Goal: Task Accomplishment & Management: Manage account settings

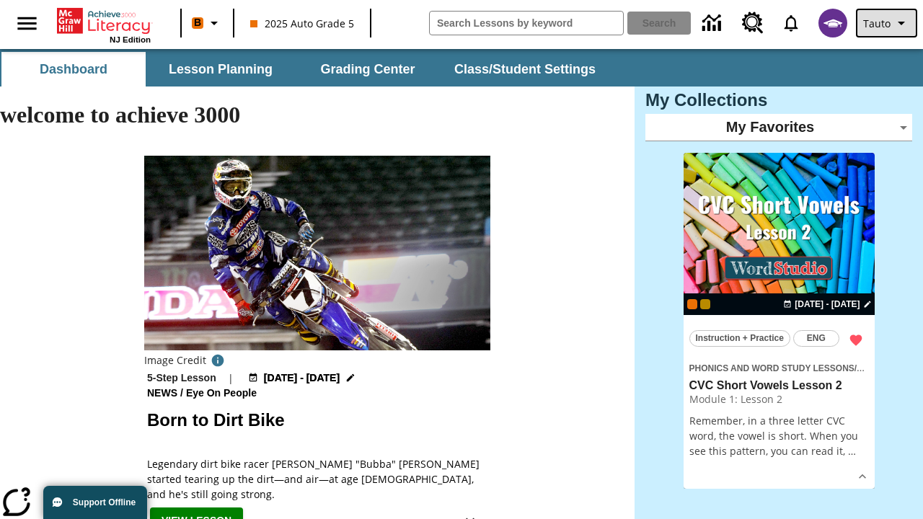
click at [888, 23] on span "Tauto" at bounding box center [876, 23] width 27 height 15
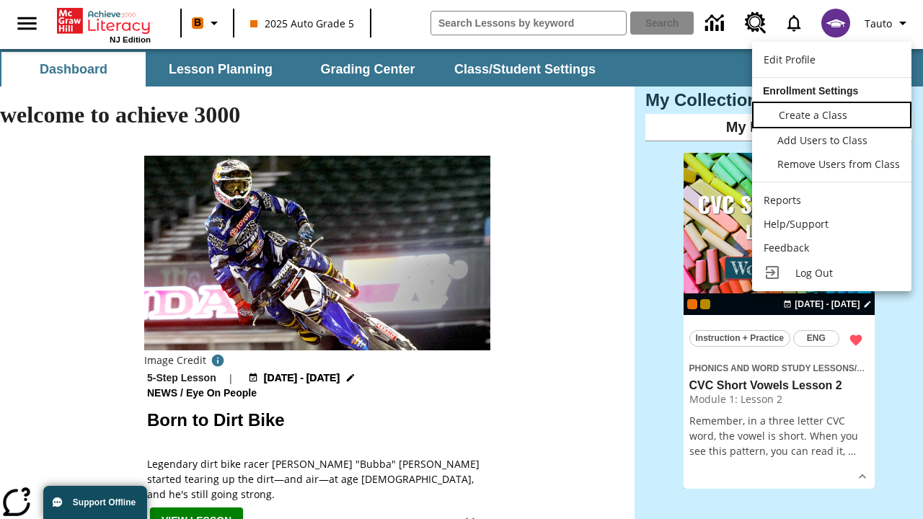
click at [832, 113] on span "Create a Class" at bounding box center [813, 115] width 69 height 14
click at [832, 140] on span "Add Users to Class" at bounding box center [824, 139] width 90 height 14
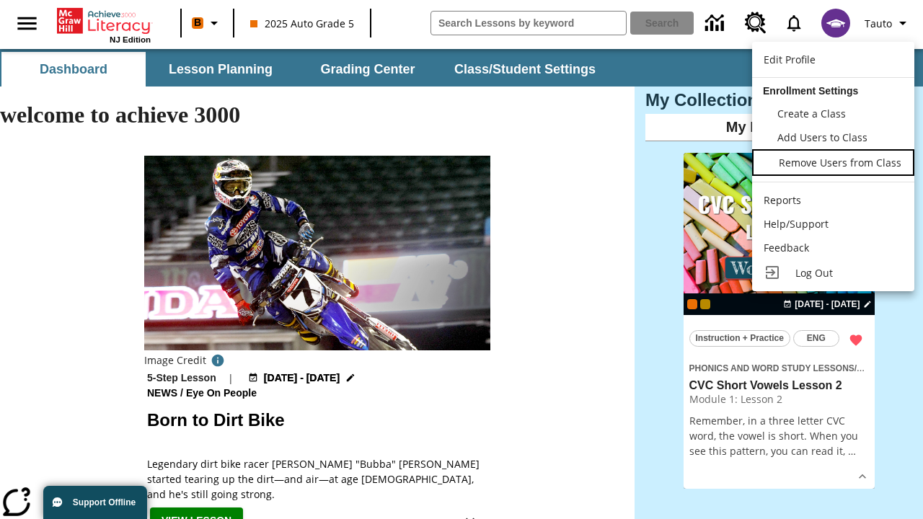
click at [832, 164] on span "Remove Users from Class" at bounding box center [840, 163] width 123 height 14
